Goal: Find specific page/section: Find specific page/section

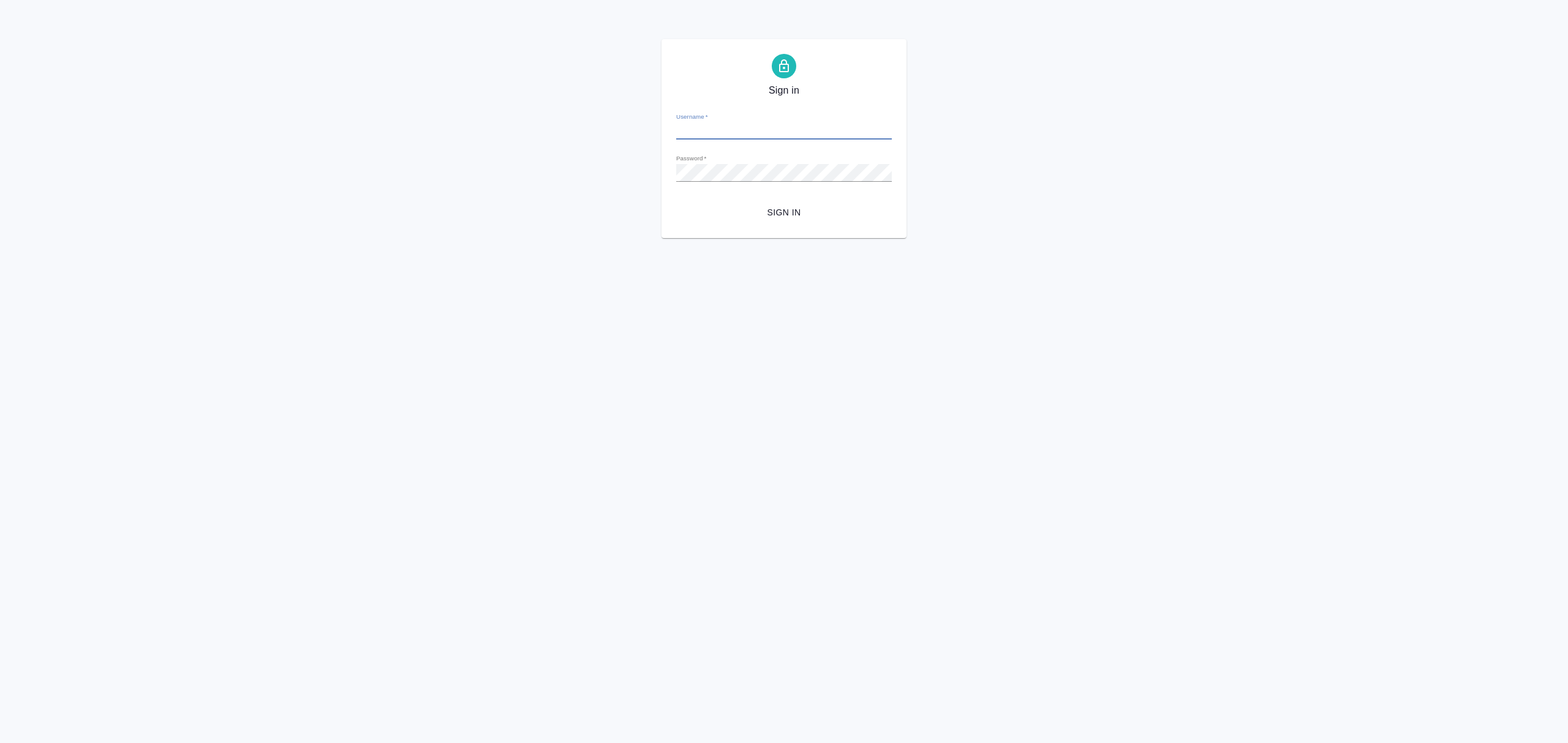
type input "i.bezborodov@awatera.com"
click at [787, 206] on span "Sign in" at bounding box center [784, 212] width 196 height 15
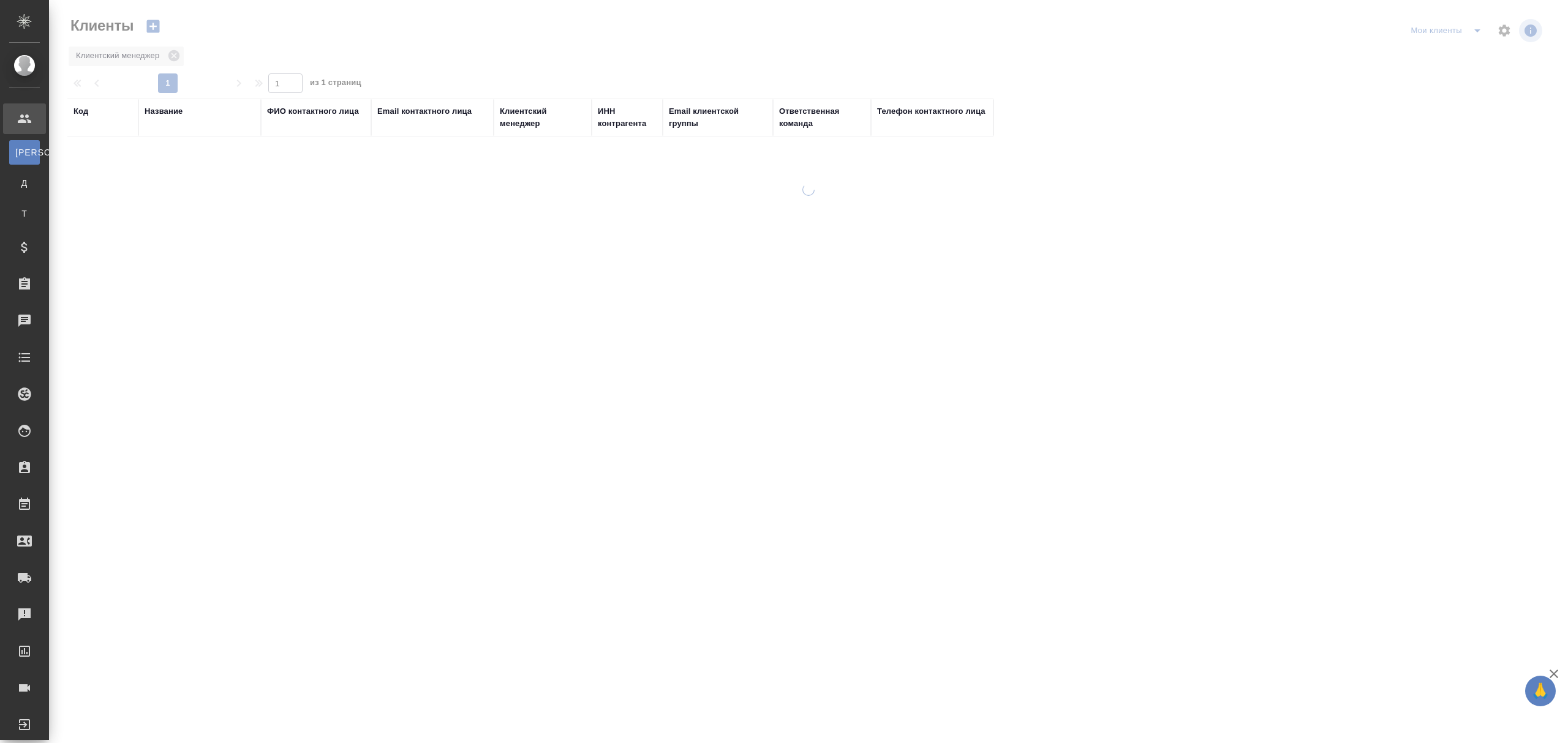
select select "RU"
click at [174, 113] on div "Название" at bounding box center [163, 111] width 38 height 12
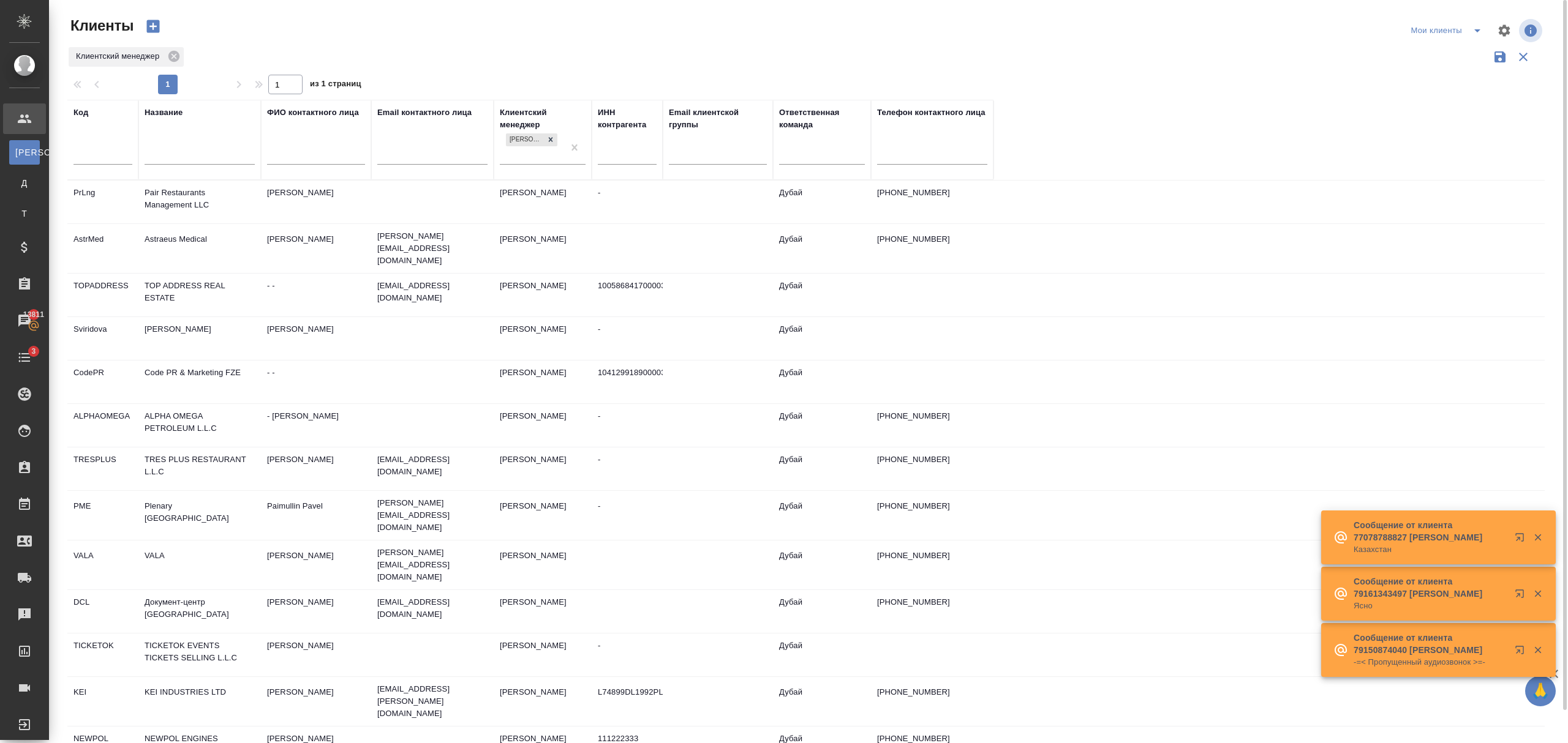
click at [199, 151] on input "text" at bounding box center [199, 157] width 110 height 15
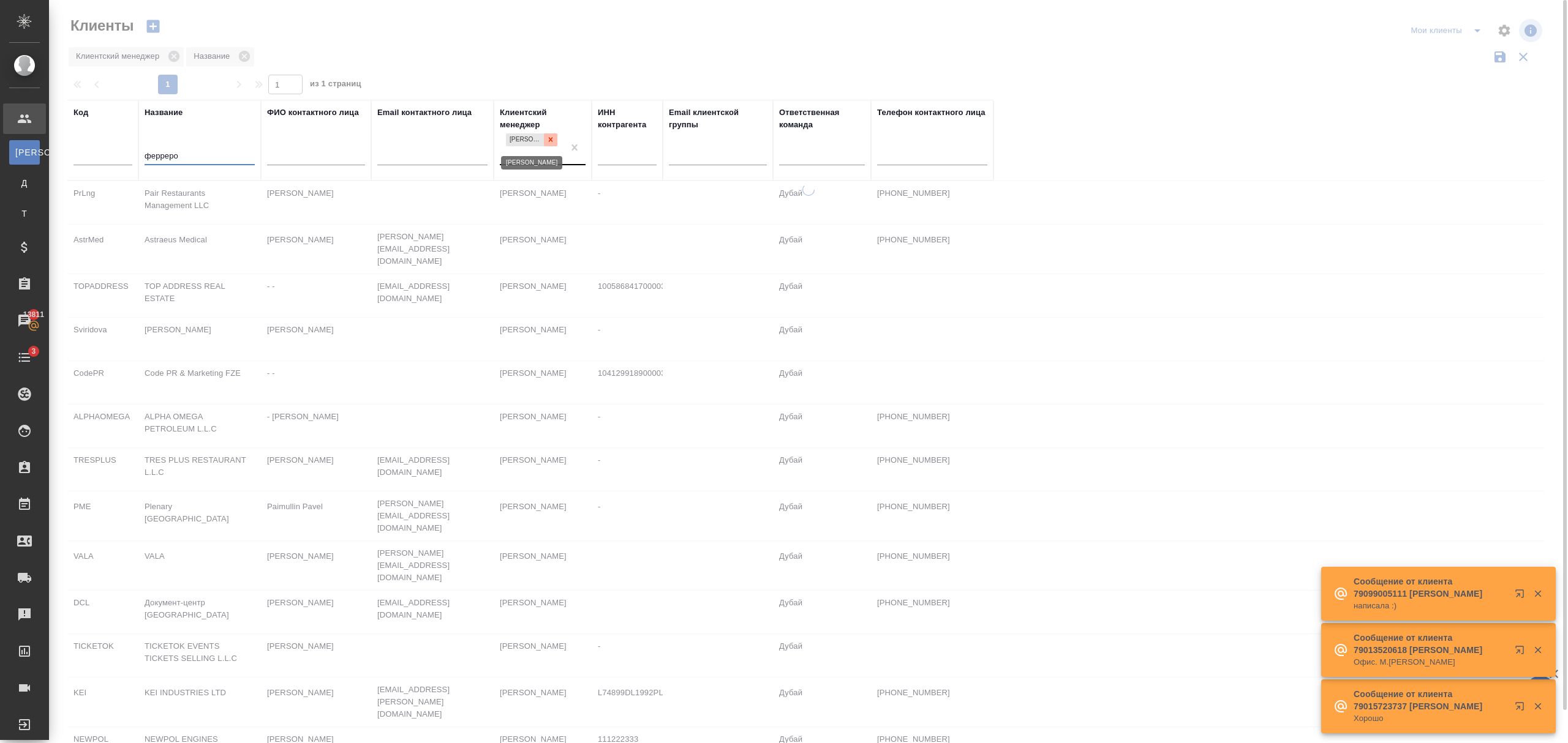
click at [545, 143] on div at bounding box center [550, 140] width 13 height 13
type input "ферреро"
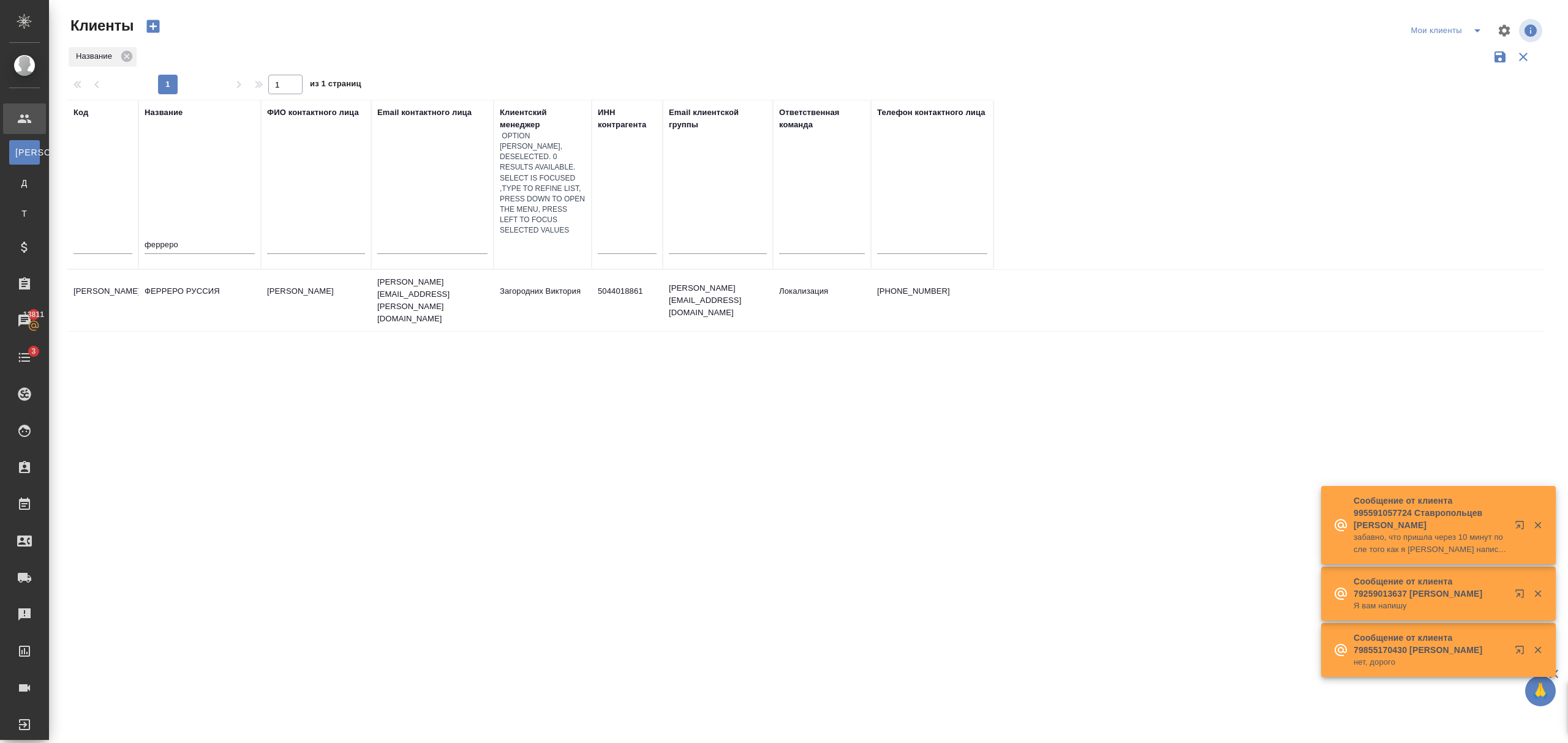
click at [283, 279] on td "[PERSON_NAME]" at bounding box center [316, 300] width 110 height 43
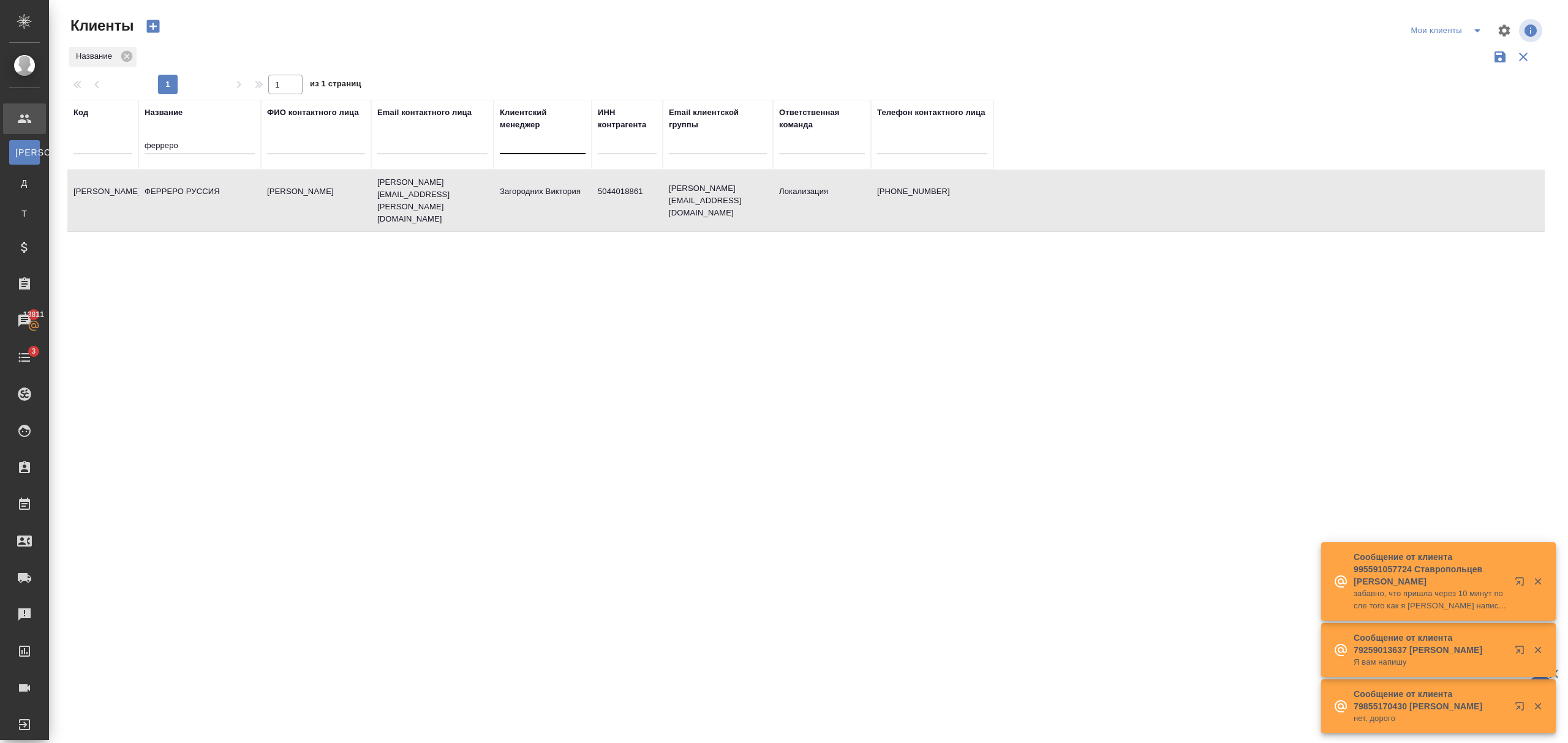
click at [283, 185] on td "[PERSON_NAME]" at bounding box center [316, 201] width 110 height 43
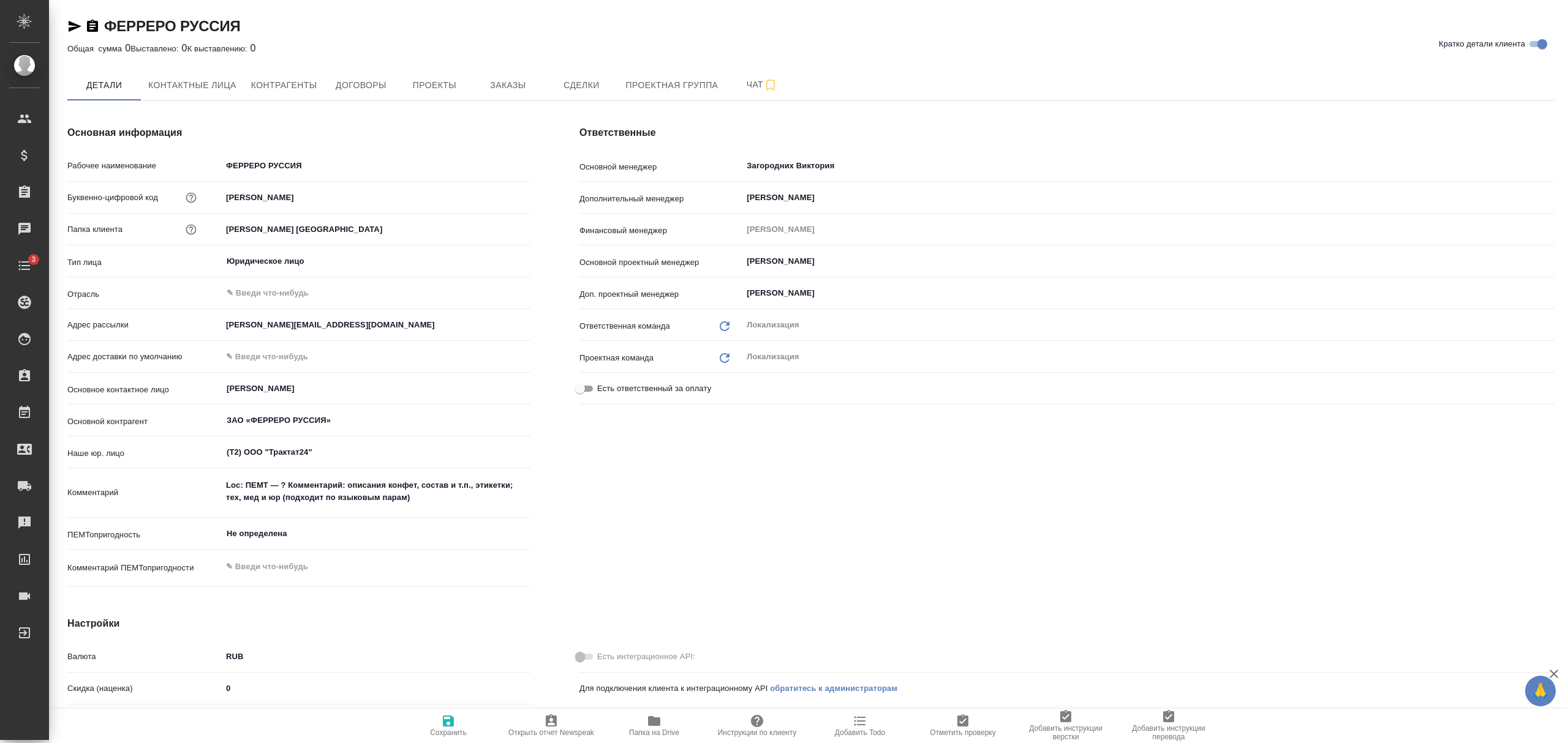
type textarea "x"
click at [204, 89] on span "Контактные лица" at bounding box center [192, 85] width 88 height 15
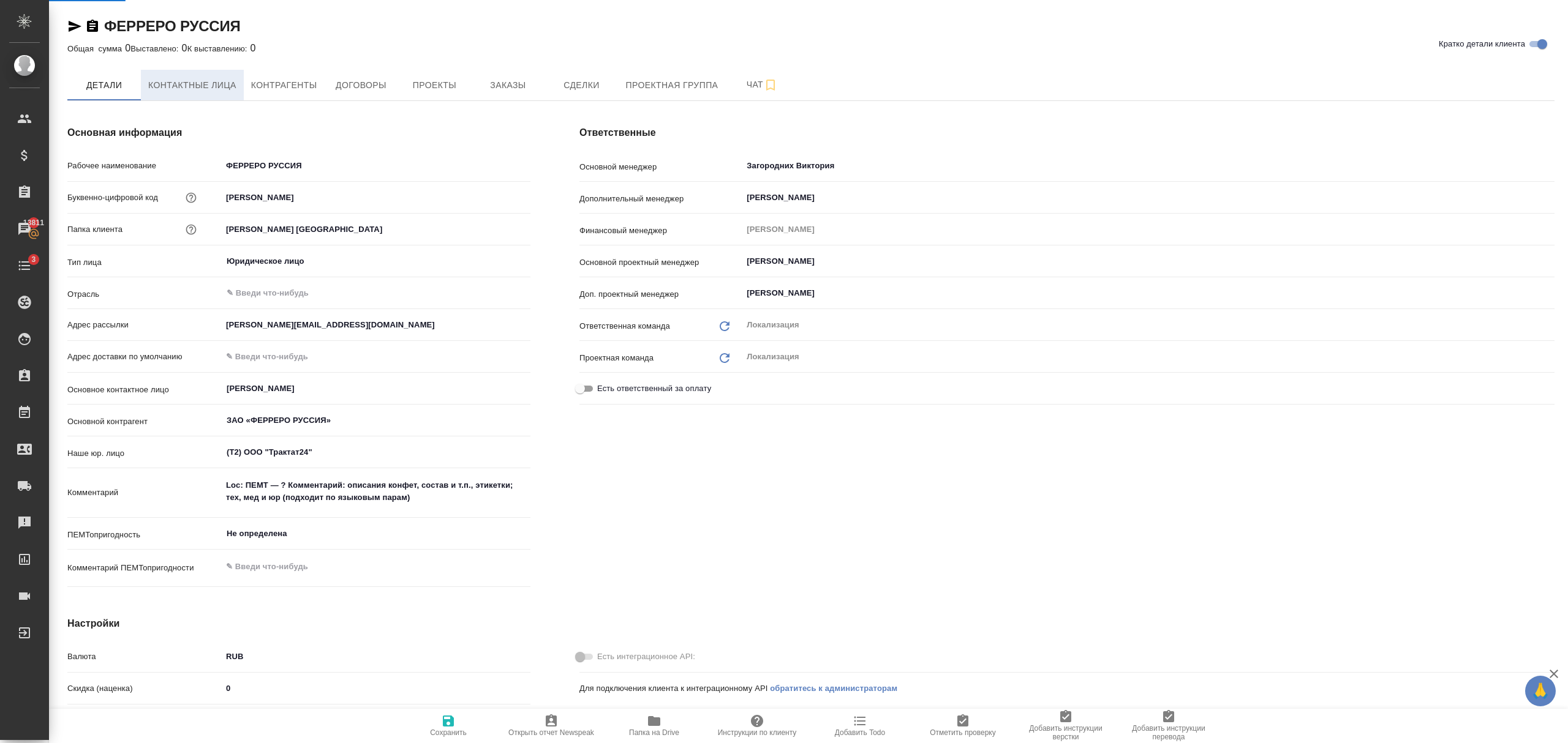
type textarea "x"
select select "RU"
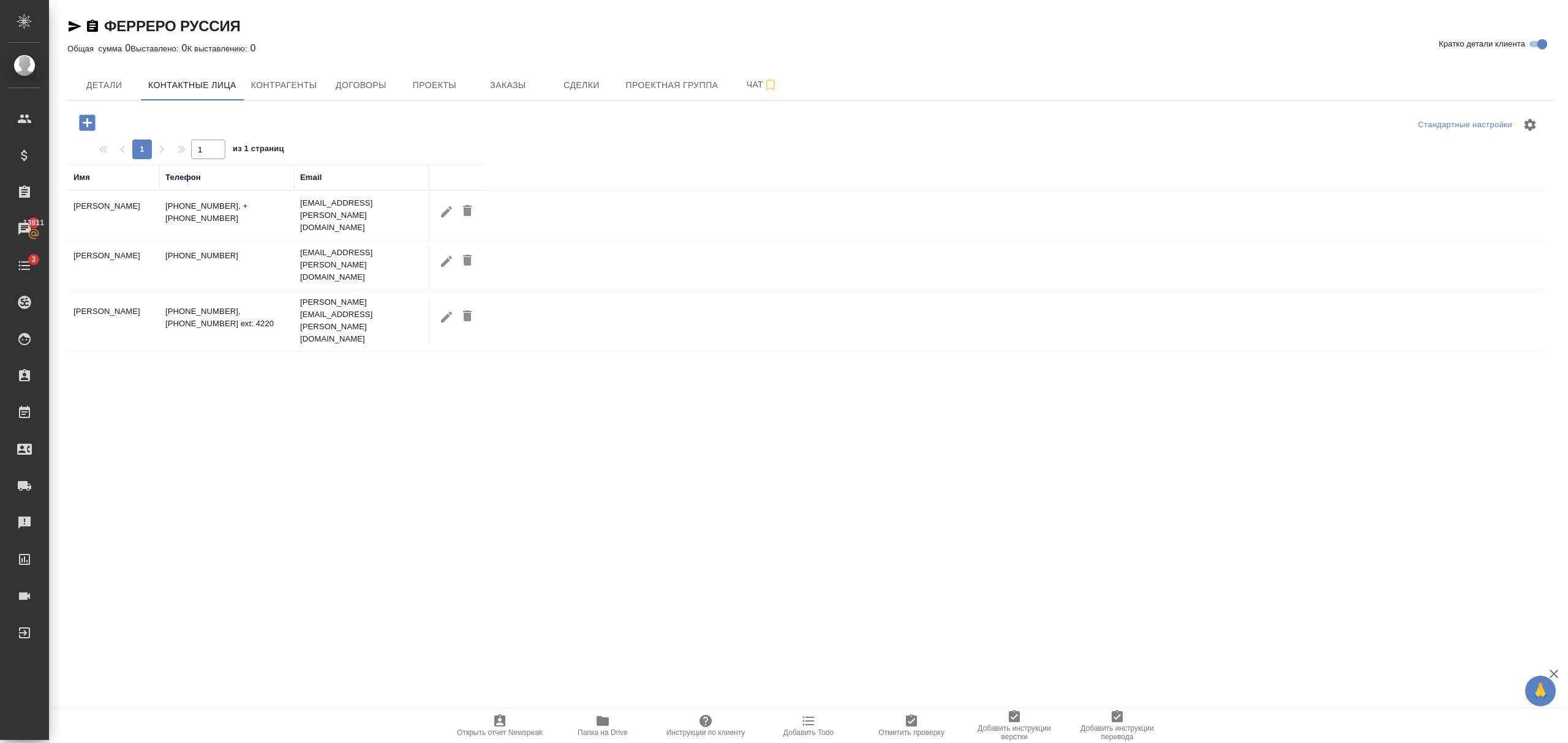
click at [328, 441] on div "Имя Телефон Email [PERSON_NAME] [PHONE_NUMBER], + [PHONE_NUMBER] [EMAIL_ADDRESS…" at bounding box center [805, 404] width 1477 height 478
click at [361, 89] on span "Договоры" at bounding box center [361, 85] width 59 height 15
